Goal: Transaction & Acquisition: Download file/media

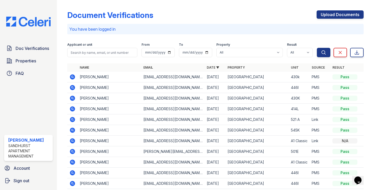
click at [71, 88] on icon at bounding box center [72, 87] width 5 height 5
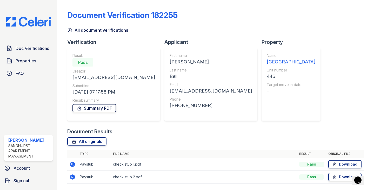
click at [92, 106] on link "Summary PDF" at bounding box center [94, 108] width 44 height 8
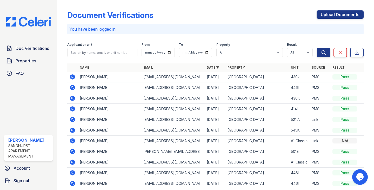
click at [71, 77] on icon at bounding box center [72, 77] width 6 height 6
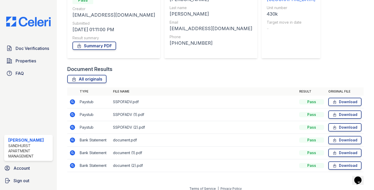
scroll to position [67, 0]
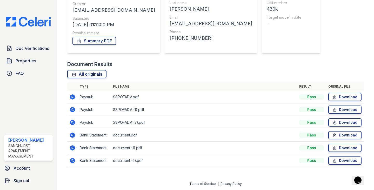
click at [72, 98] on icon at bounding box center [72, 96] width 5 height 5
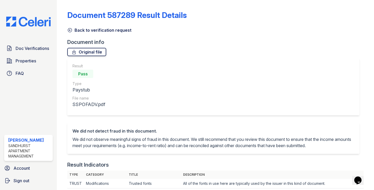
click at [94, 54] on link "Original file" at bounding box center [86, 52] width 39 height 8
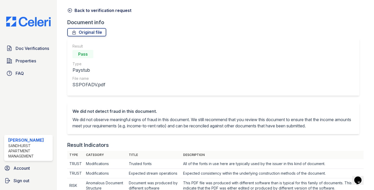
scroll to position [78, 0]
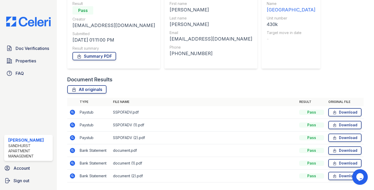
scroll to position [67, 0]
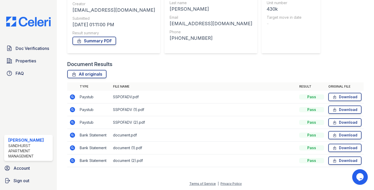
click at [73, 135] on icon at bounding box center [72, 135] width 6 height 6
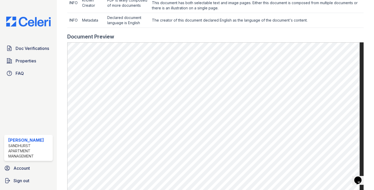
scroll to position [208, 0]
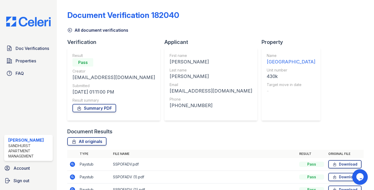
scroll to position [52, 0]
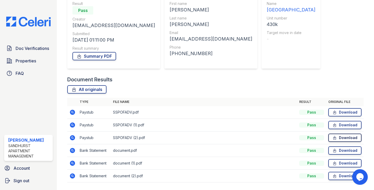
click at [339, 137] on link "Download" at bounding box center [344, 138] width 33 height 8
click at [335, 125] on link "Download" at bounding box center [344, 125] width 33 height 8
click at [341, 112] on link "Download" at bounding box center [344, 112] width 33 height 8
click at [229, 115] on td "SSPOFADV.pdf" at bounding box center [204, 112] width 186 height 13
